Goal: Task Accomplishment & Management: Manage account settings

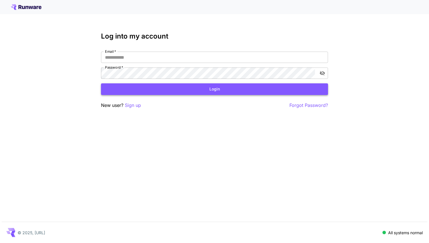
type input "**********"
click at [312, 87] on button "Login" at bounding box center [214, 90] width 227 height 12
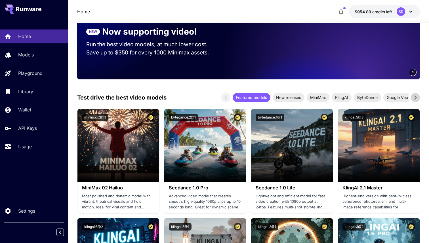
scroll to position [93, 0]
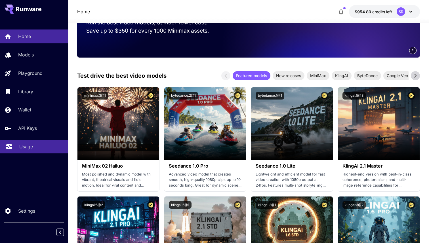
click at [28, 147] on p "Usage" at bounding box center [26, 146] width 14 height 7
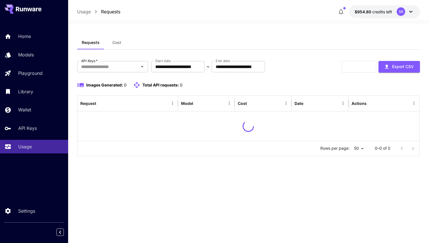
click at [124, 43] on button "Cost" at bounding box center [117, 43] width 26 height 14
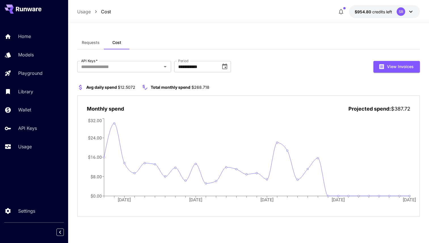
click at [95, 45] on span "Requests" at bounding box center [91, 42] width 18 height 5
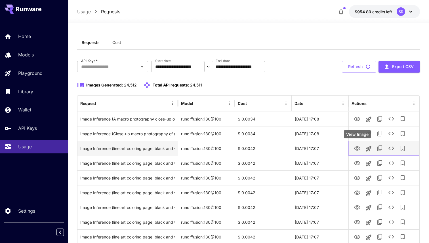
click at [357, 151] on icon "View Image" at bounding box center [357, 148] width 7 height 7
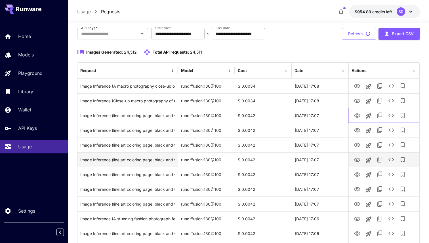
scroll to position [39, 0]
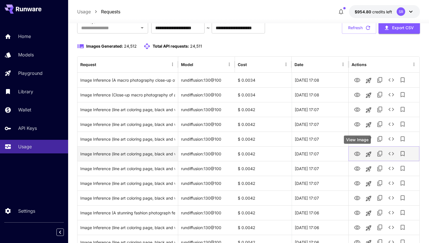
click at [357, 156] on icon "View Image" at bounding box center [357, 154] width 6 height 4
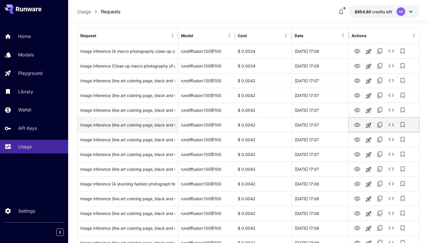
scroll to position [137, 0]
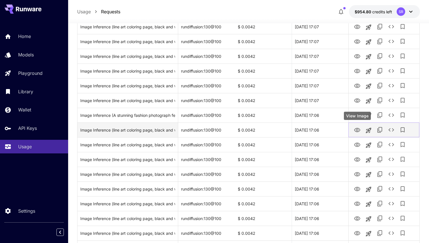
click at [356, 131] on icon "View Image" at bounding box center [357, 130] width 7 height 7
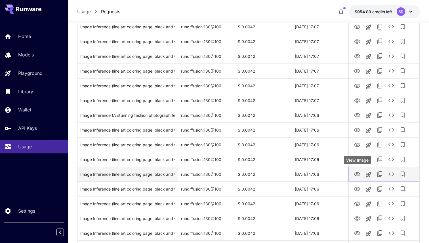
click at [358, 175] on icon "View Image" at bounding box center [357, 174] width 6 height 4
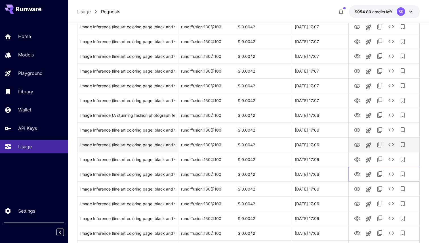
scroll to position [0, 0]
